Goal: Information Seeking & Learning: Learn about a topic

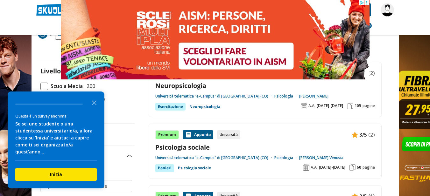
scroll to position [32, 0]
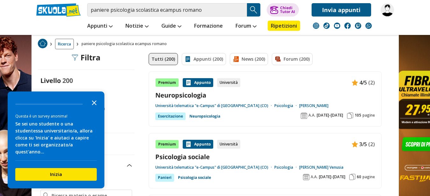
click at [96, 108] on icon "Close the survey" at bounding box center [94, 102] width 13 height 13
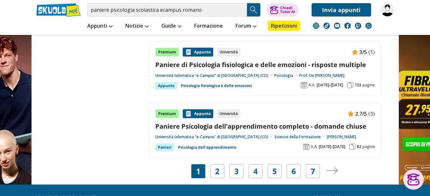
scroll to position [1178, 0]
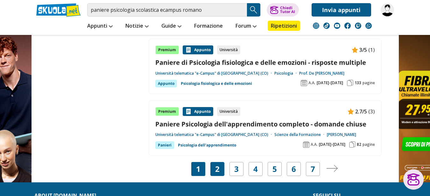
click at [220, 162] on div "2" at bounding box center [217, 169] width 14 height 14
click at [216, 165] on link "2" at bounding box center [217, 169] width 4 height 9
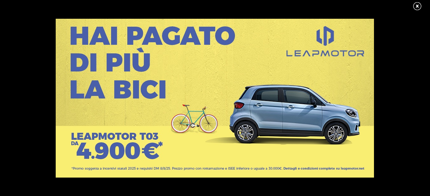
click at [417, 4] on link at bounding box center [421, 7] width 16 height 10
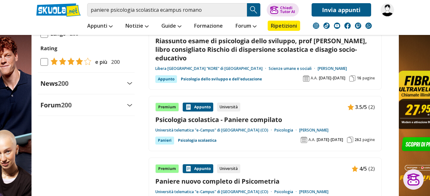
scroll to position [701, 0]
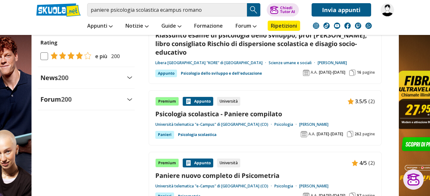
click at [197, 131] on link "Psicologia scolastica" at bounding box center [197, 135] width 39 height 8
click at [205, 97] on div "Appunto" at bounding box center [198, 101] width 31 height 9
click at [215, 110] on link "Psicologia scolastica - Paniere compilato" at bounding box center [265, 114] width 220 height 9
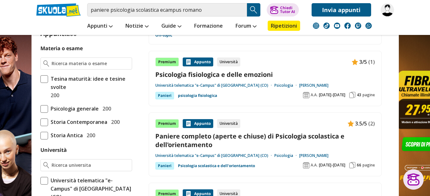
scroll to position [159, 0]
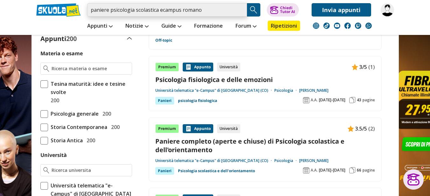
click at [241, 10] on input "paniere psicologia scolastica ecampus romano" at bounding box center [167, 9] width 160 height 13
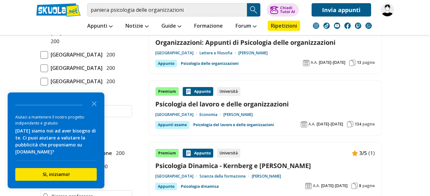
scroll to position [318, 0]
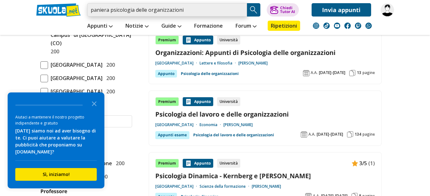
drag, startPoint x: 110, startPoint y: 11, endPoint x: 82, endPoint y: 11, distance: 28.3
click at [82, 11] on div "paniera psicologia delle organizzazioni Trova un tutor esperto su questo argome…" at bounding box center [215, 8] width 367 height 17
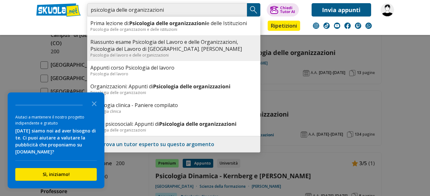
scroll to position [350, 0]
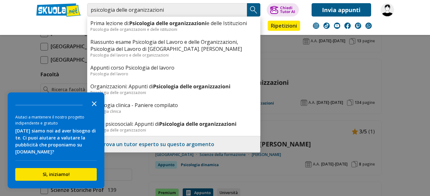
click at [96, 105] on icon "Close the survey" at bounding box center [94, 103] width 13 height 13
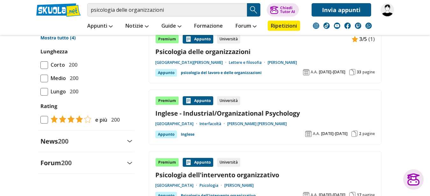
scroll to position [573, 0]
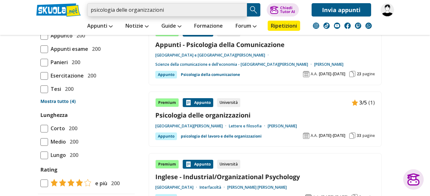
click at [168, 11] on input "psicologia delle organizzazioni" at bounding box center [167, 9] width 160 height 13
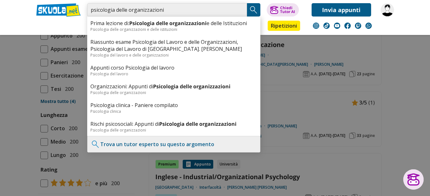
paste input "PSICOLOGIA DELLE ORGANIZZAZIONI"
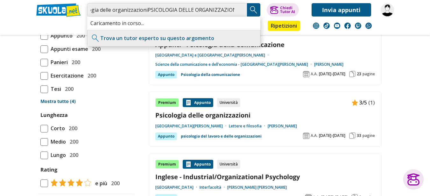
type input "psicologia delle organizzazioniPSICOLOGIA DELLE ORGANIZZAZIONI"
click at [255, 10] on img "Search Button" at bounding box center [254, 10] width 10 height 10
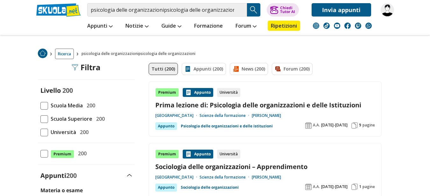
scroll to position [32, 0]
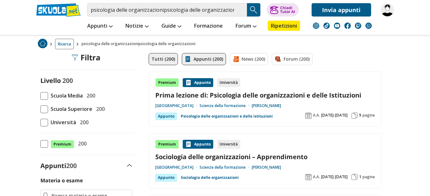
click at [204, 60] on link "Appunti (200)" at bounding box center [204, 59] width 44 height 12
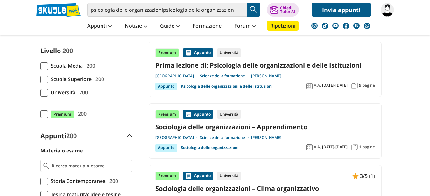
scroll to position [64, 0]
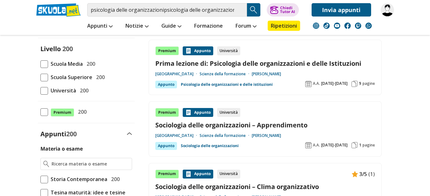
click at [43, 93] on span at bounding box center [44, 91] width 8 height 8
click at [40, 91] on input "Università 200" at bounding box center [40, 91] width 0 height 0
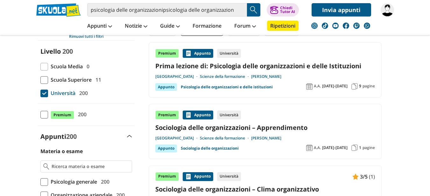
scroll to position [64, 0]
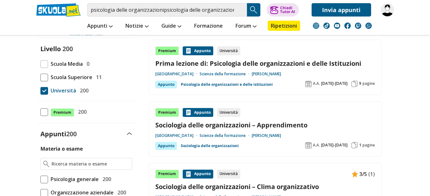
click at [168, 51] on div "Premium" at bounding box center [167, 50] width 24 height 9
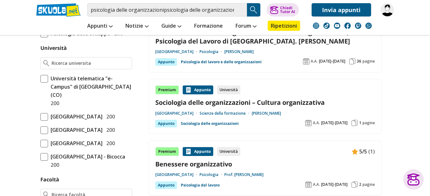
scroll to position [287, 0]
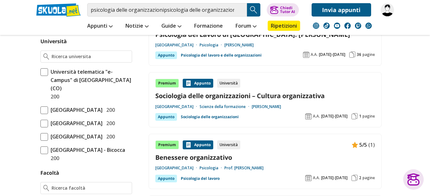
click at [44, 71] on span at bounding box center [44, 72] width 8 height 8
click at [40, 84] on input "Università telematica "e-Campus" di Novedrate (CO) 200" at bounding box center [40, 84] width 0 height 0
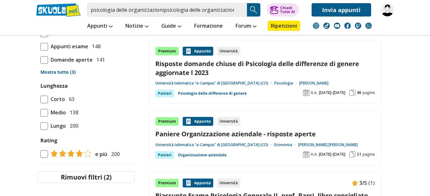
scroll to position [637, 0]
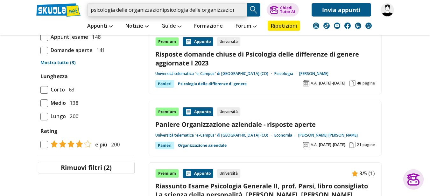
click at [240, 9] on input "psicologia delle organizzazionipsicologia delle organizzazioni" at bounding box center [167, 9] width 160 height 13
paste input "PSICOLOGIA DELLE ORGANIZZAZIONI"
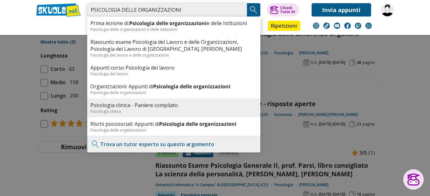
scroll to position [669, 0]
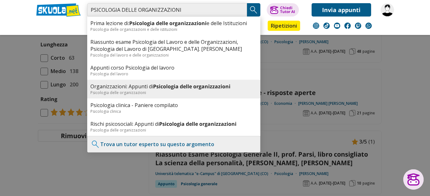
type input "PSICOLOGIA DELLE ORGANIZZAZIONI"
click at [208, 86] on b "Psicologia delle organizzazioni" at bounding box center [191, 86] width 77 height 7
